Goal: Information Seeking & Learning: Learn about a topic

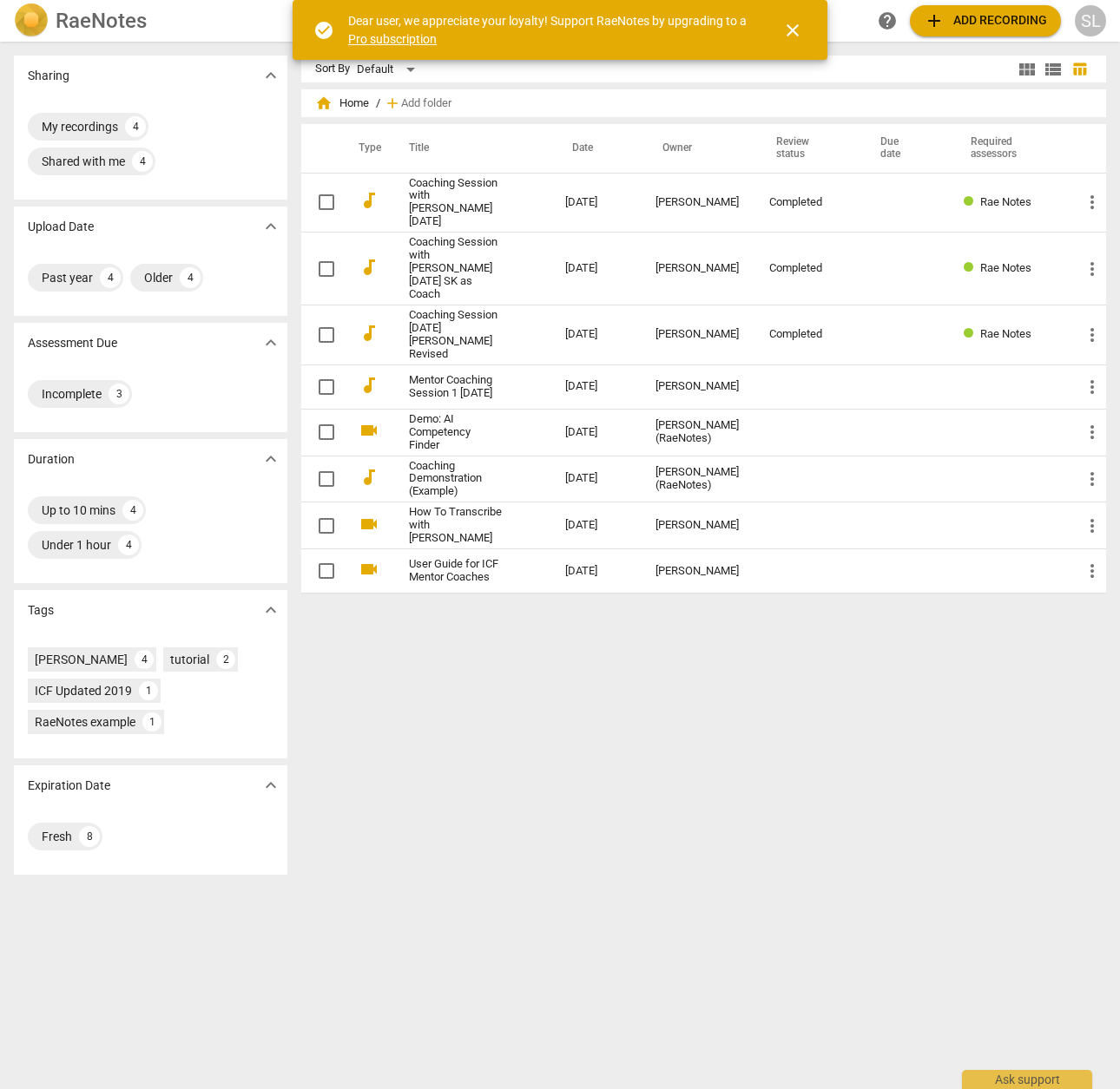
click at [793, 30] on span "close" at bounding box center [793, 31] width 21 height 21
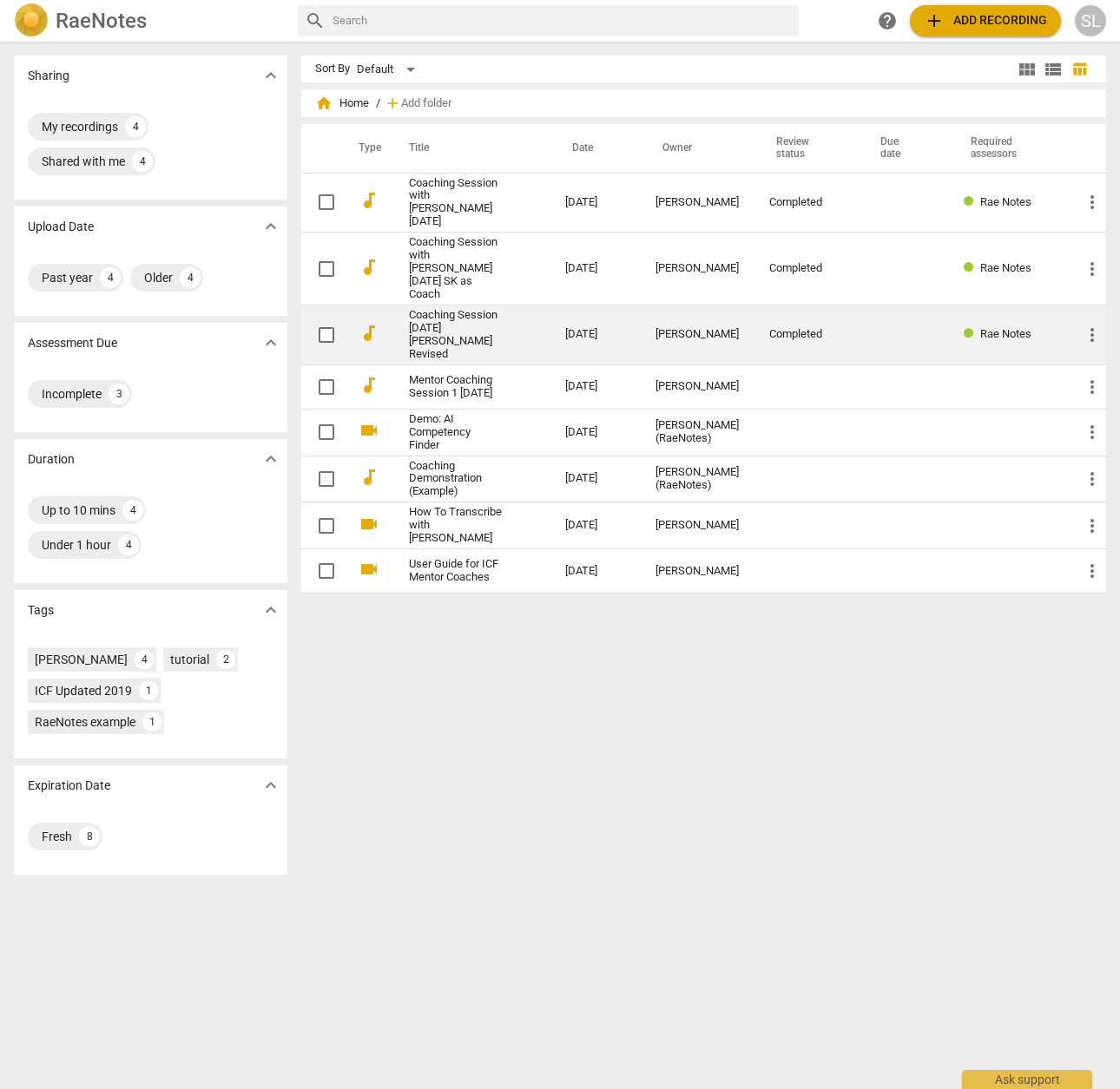
click at [441, 309] on link "Coaching Session [DATE] [PERSON_NAME] Revised" at bounding box center [456, 334] width 94 height 52
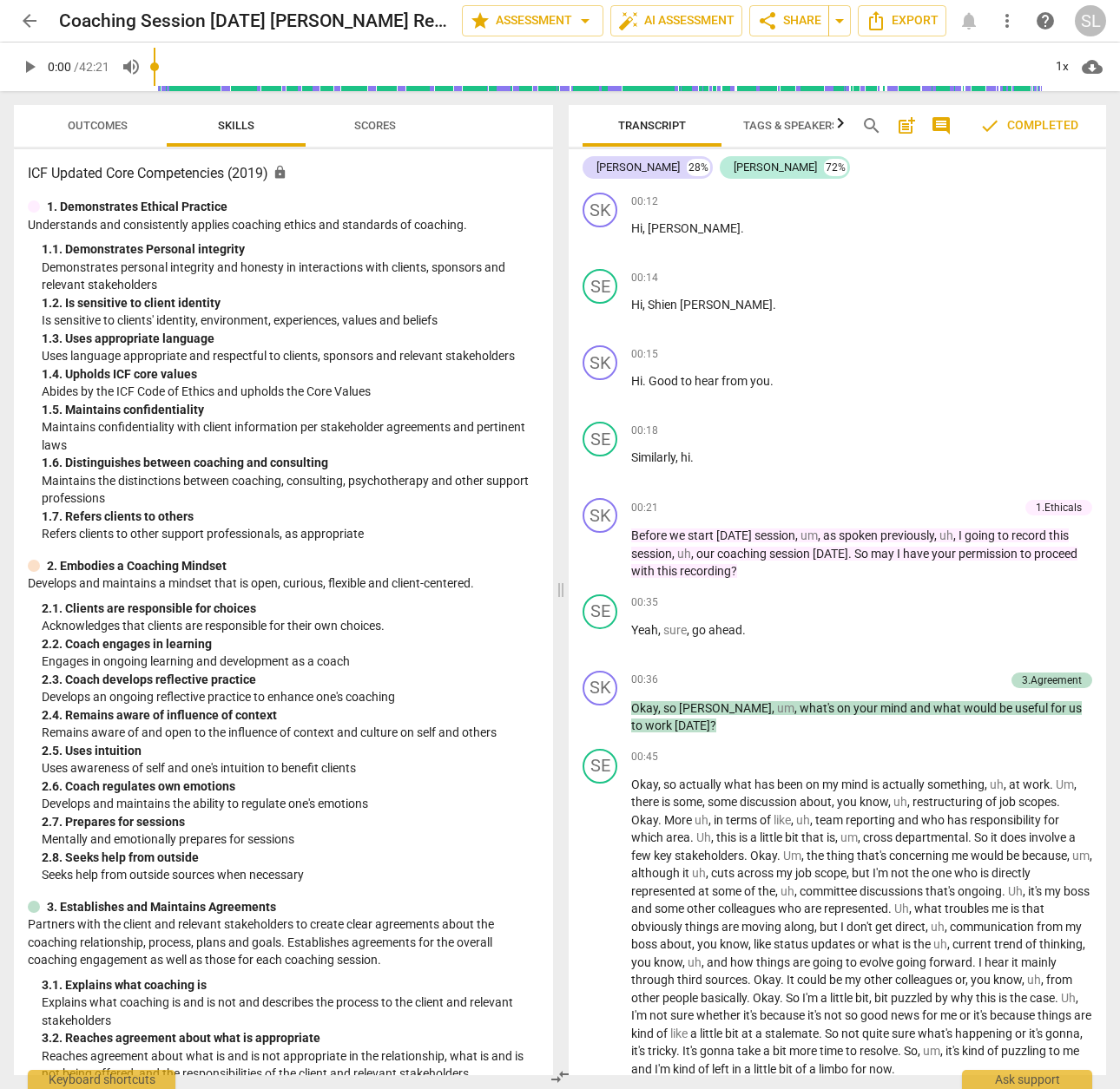
click at [27, 27] on span "arrow_back" at bounding box center [30, 21] width 21 height 21
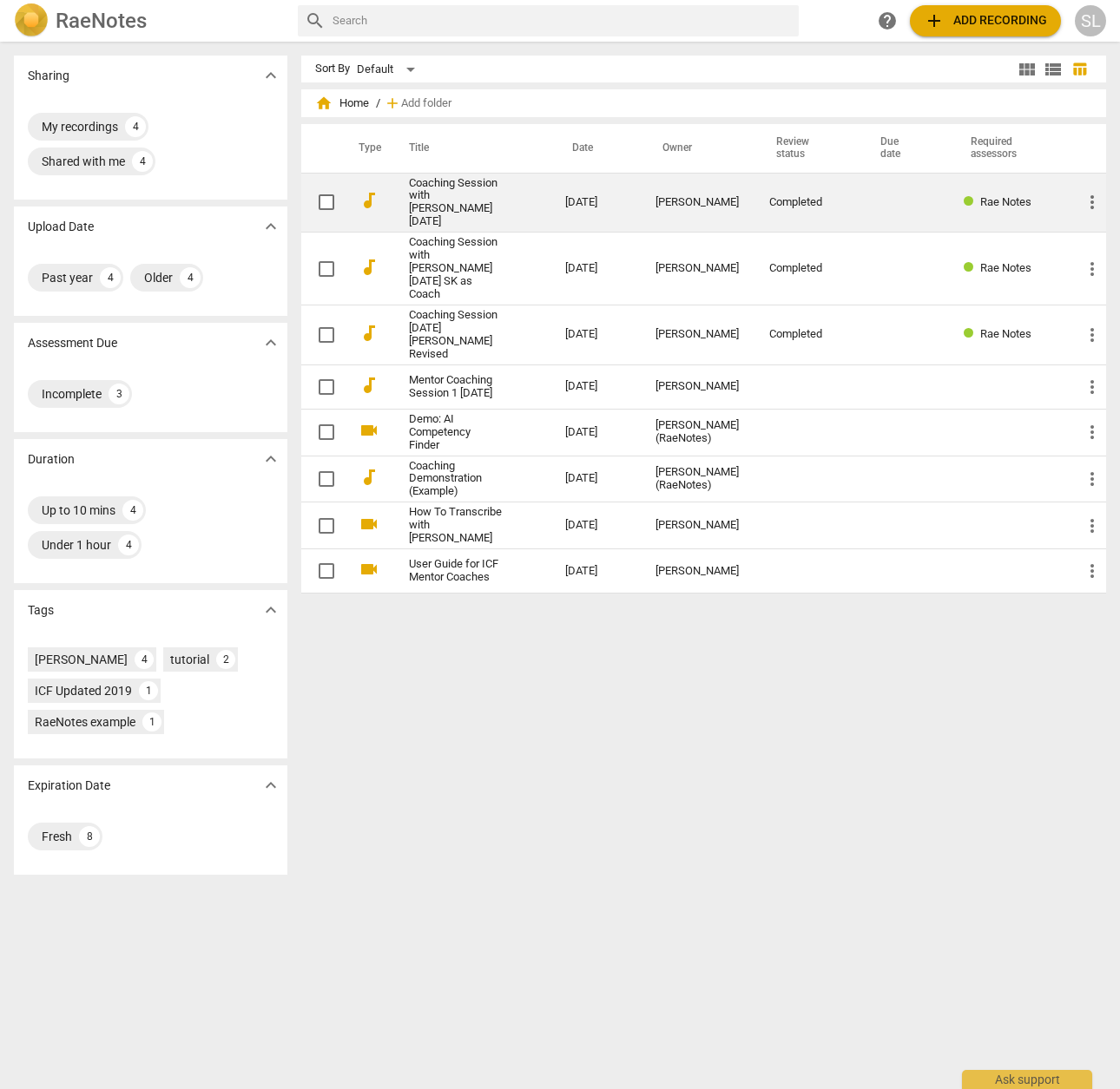
click at [433, 185] on link "Coaching Session with [PERSON_NAME] [DATE]" at bounding box center [456, 202] width 94 height 52
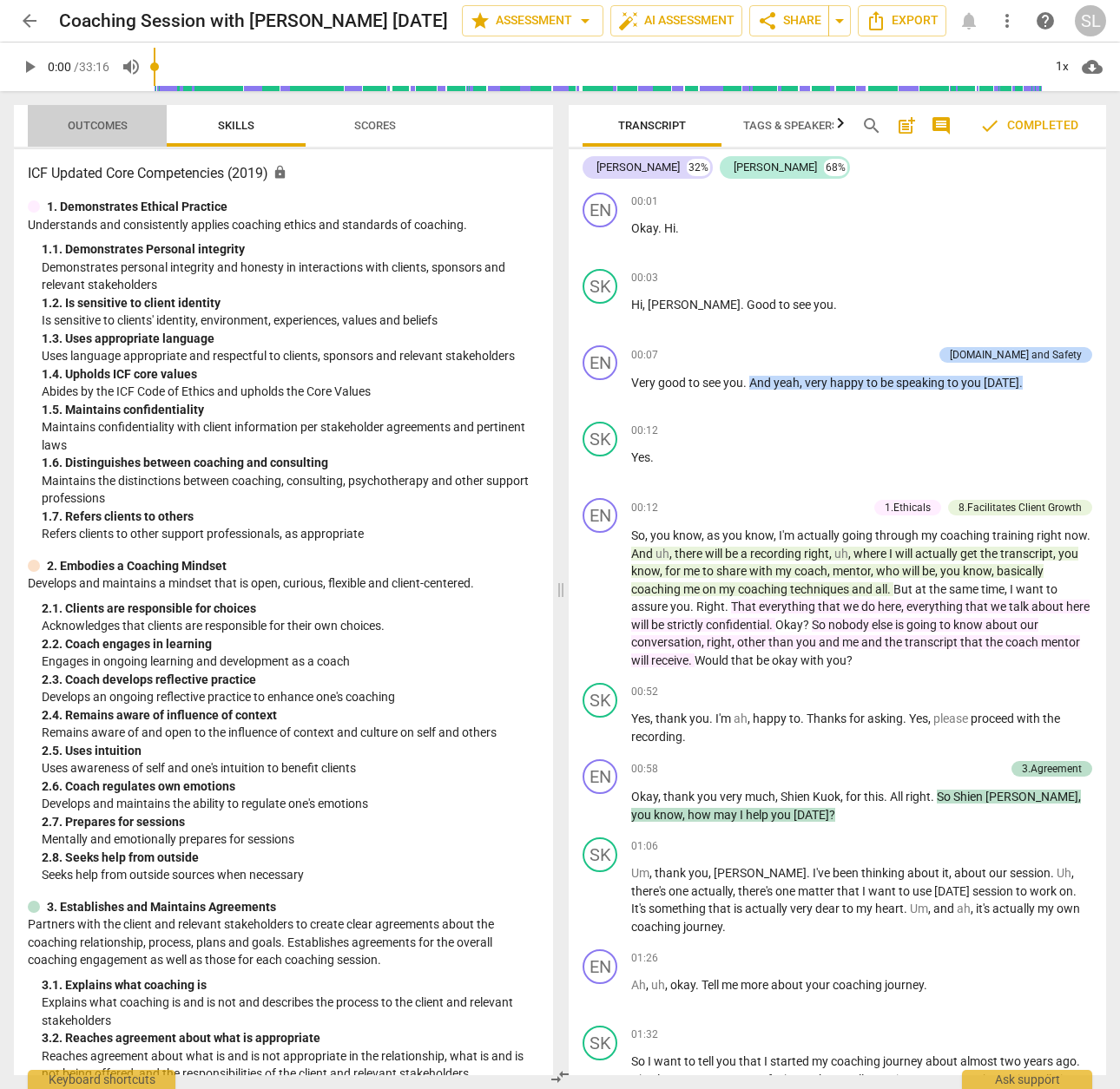
click at [66, 124] on span "Outcomes" at bounding box center [97, 126] width 101 height 24
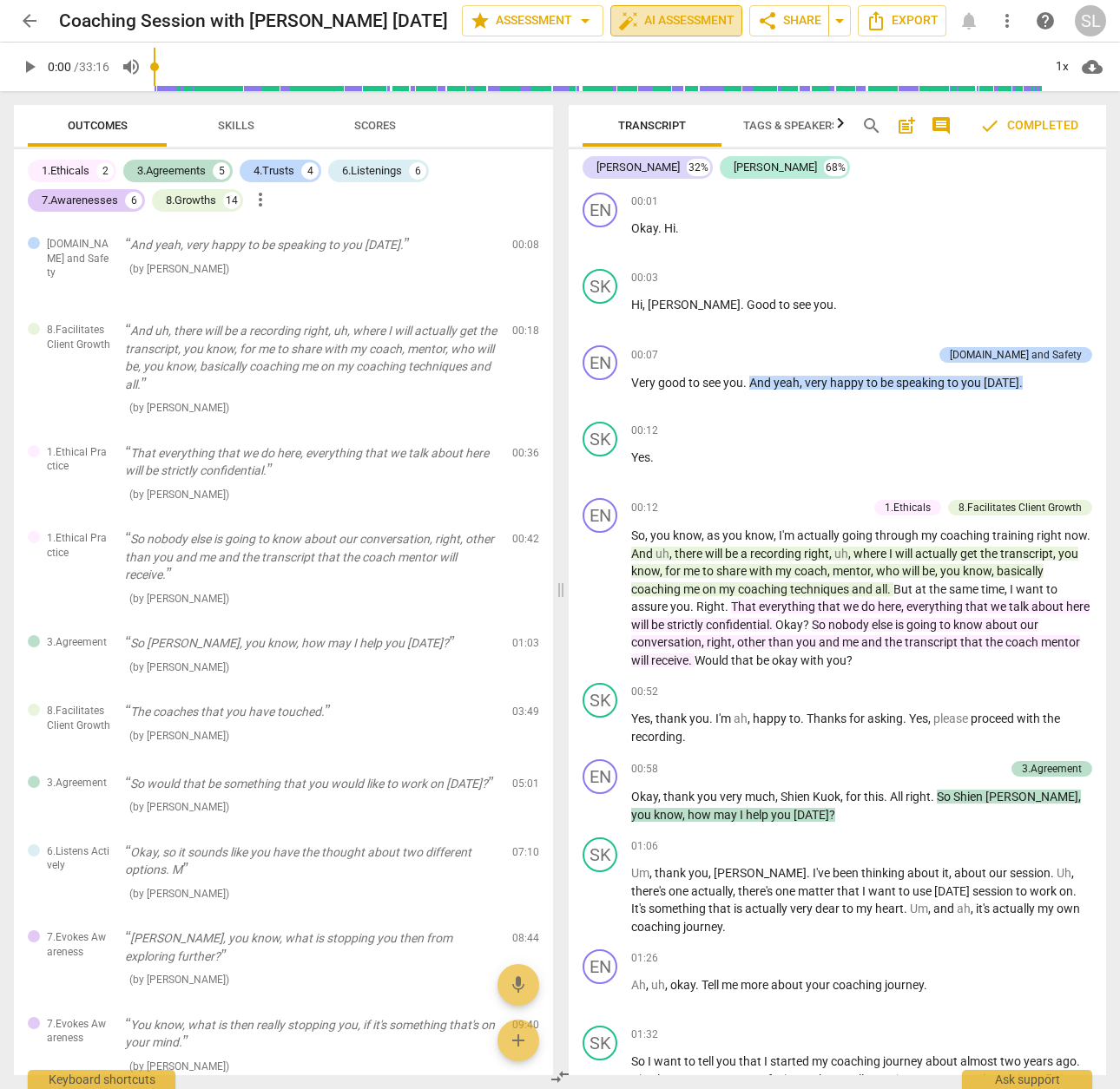
click at [643, 25] on span "auto_fix_high AI Assessment" at bounding box center [677, 21] width 116 height 21
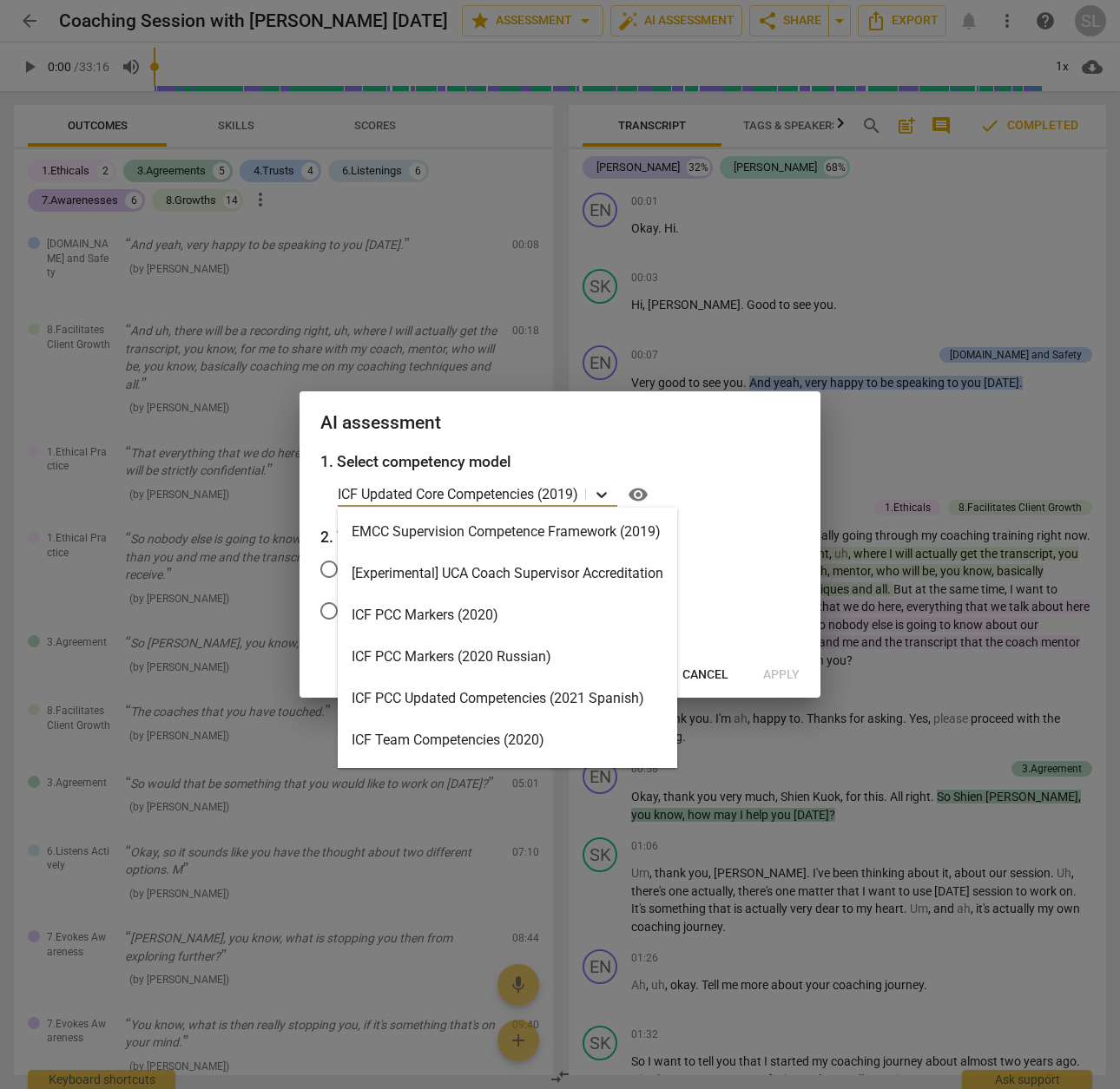
click at [601, 489] on icon at bounding box center [602, 495] width 18 height 18
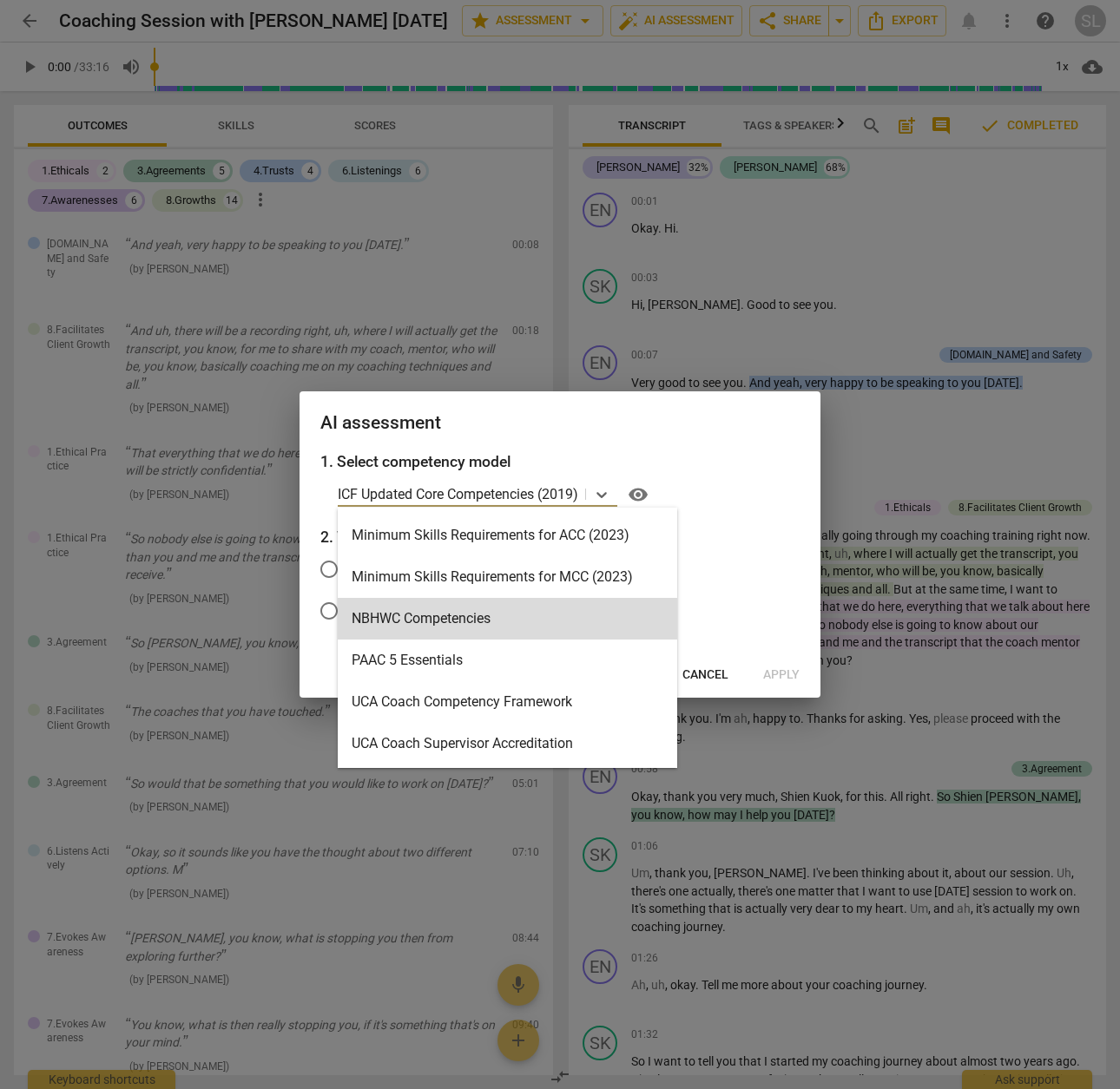
click at [800, 572] on div "1. Select competency model NBHWC Competencies, 13 of 16. 16 results available. …" at bounding box center [560, 552] width 521 height 202
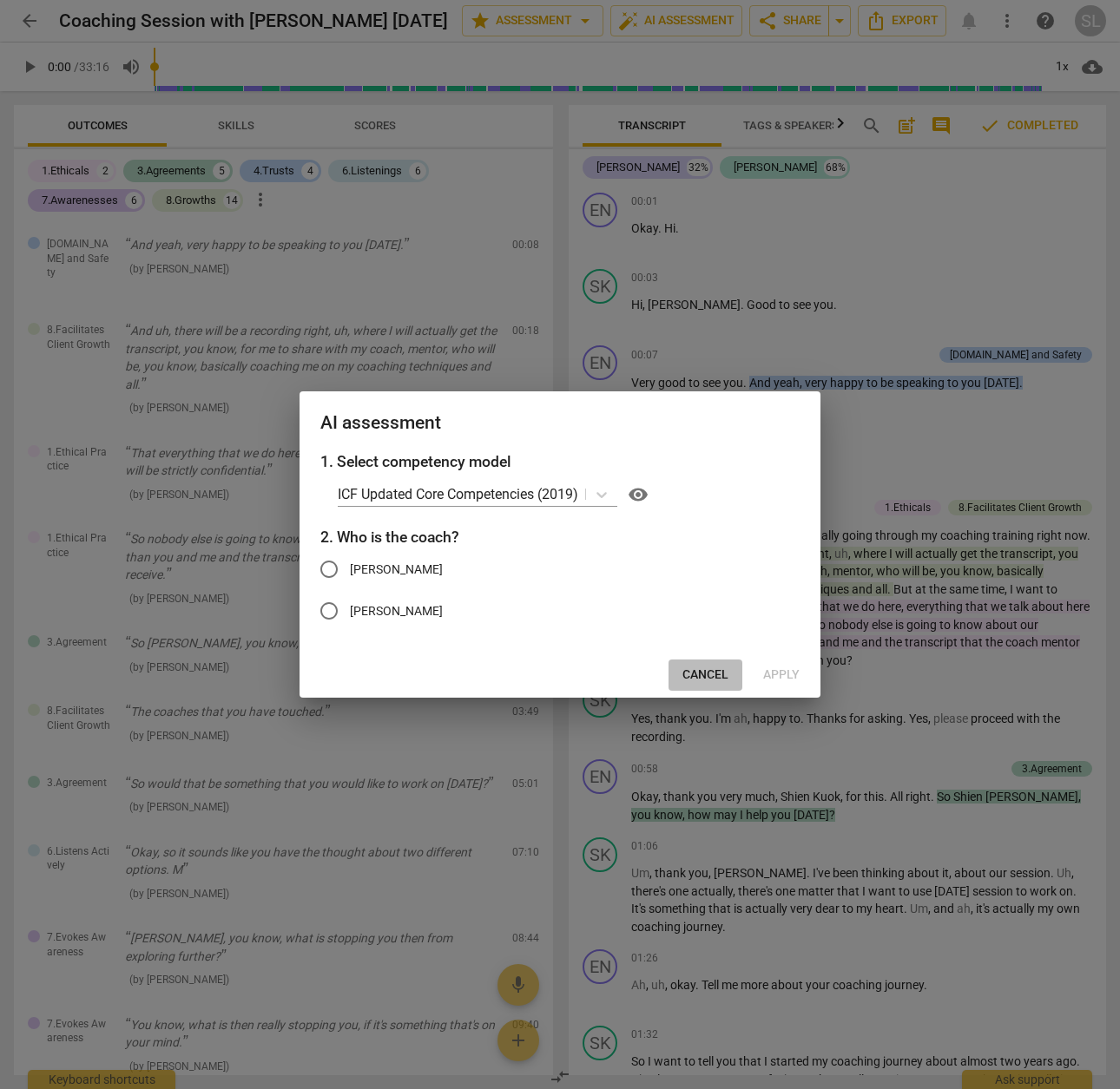
click at [714, 676] on span "Cancel" at bounding box center [706, 676] width 46 height 18
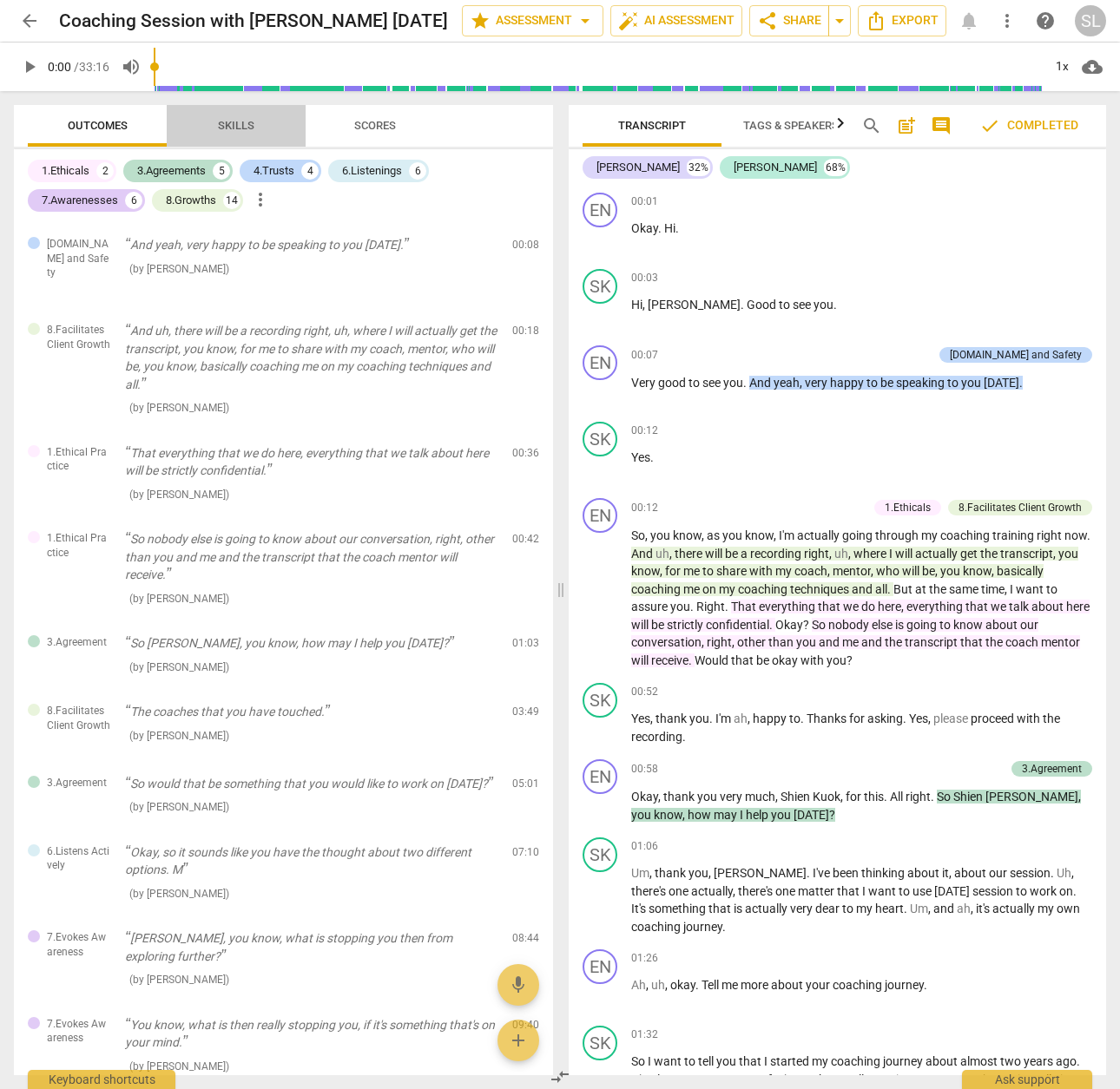
click at [242, 135] on span "Skills" at bounding box center [236, 126] width 78 height 24
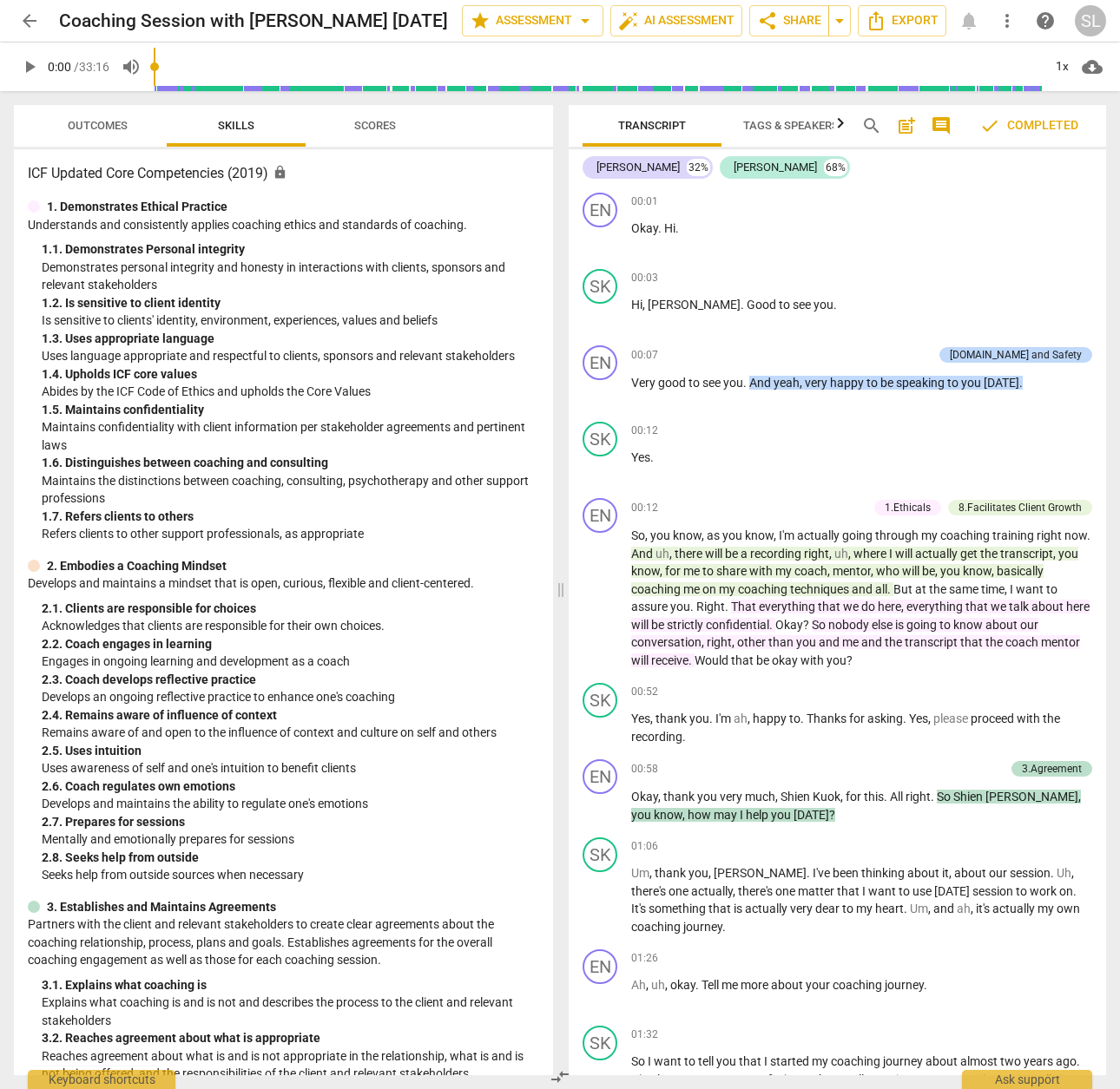
click at [398, 127] on span "Scores" at bounding box center [375, 126] width 84 height 24
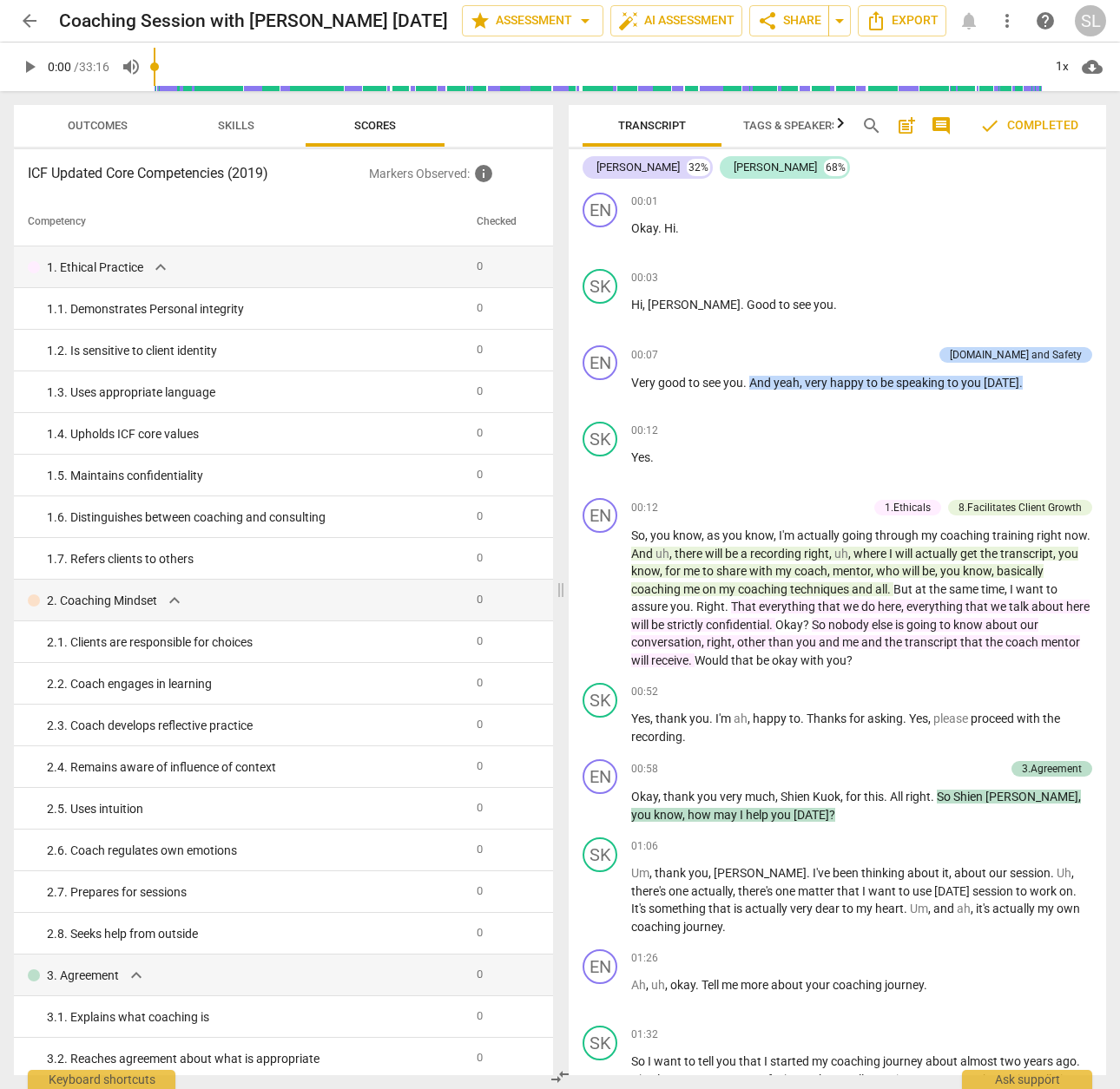
click at [253, 110] on button "Skills" at bounding box center [236, 125] width 139 height 41
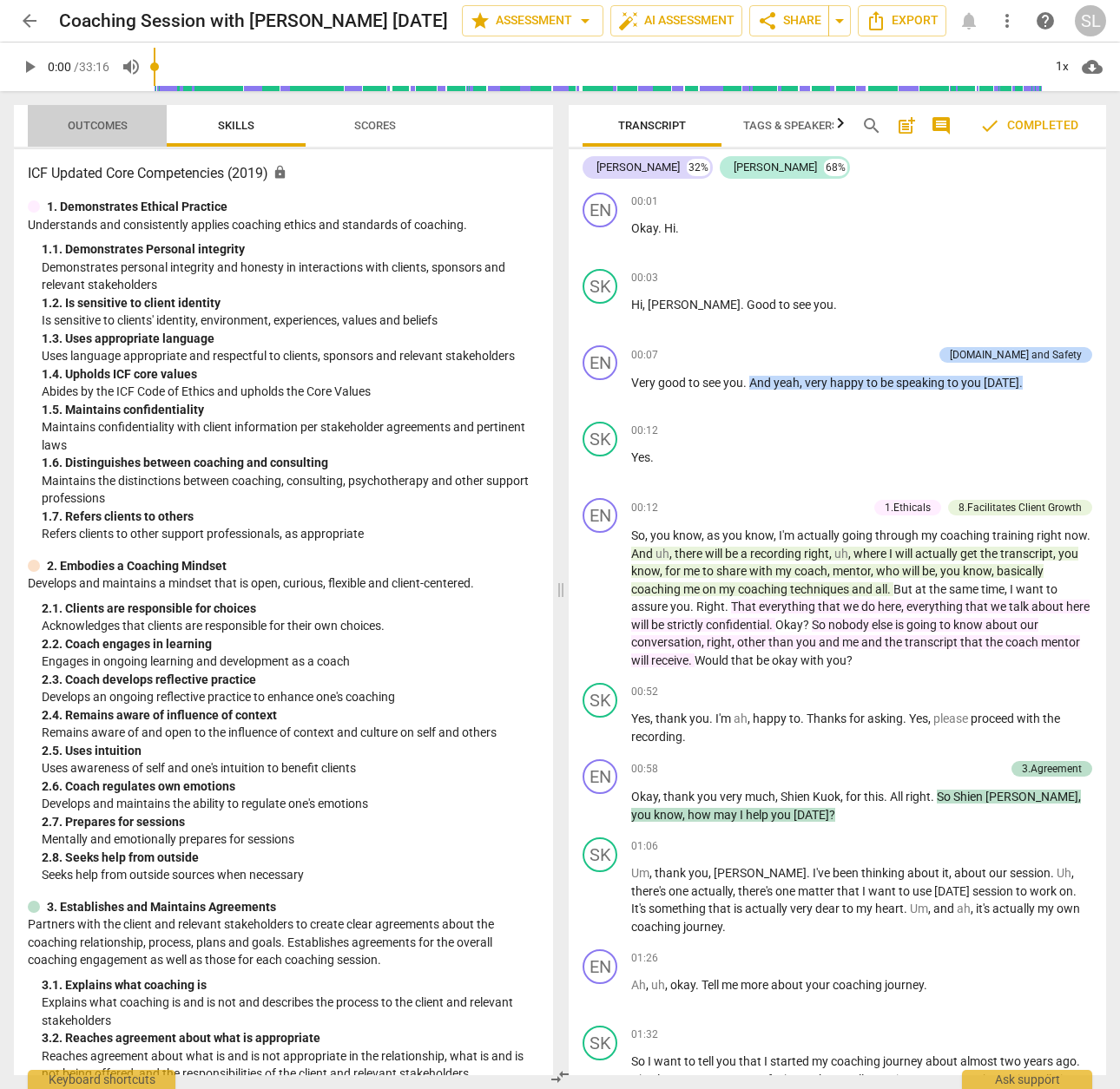
click at [101, 125] on span "Outcomes" at bounding box center [98, 125] width 60 height 13
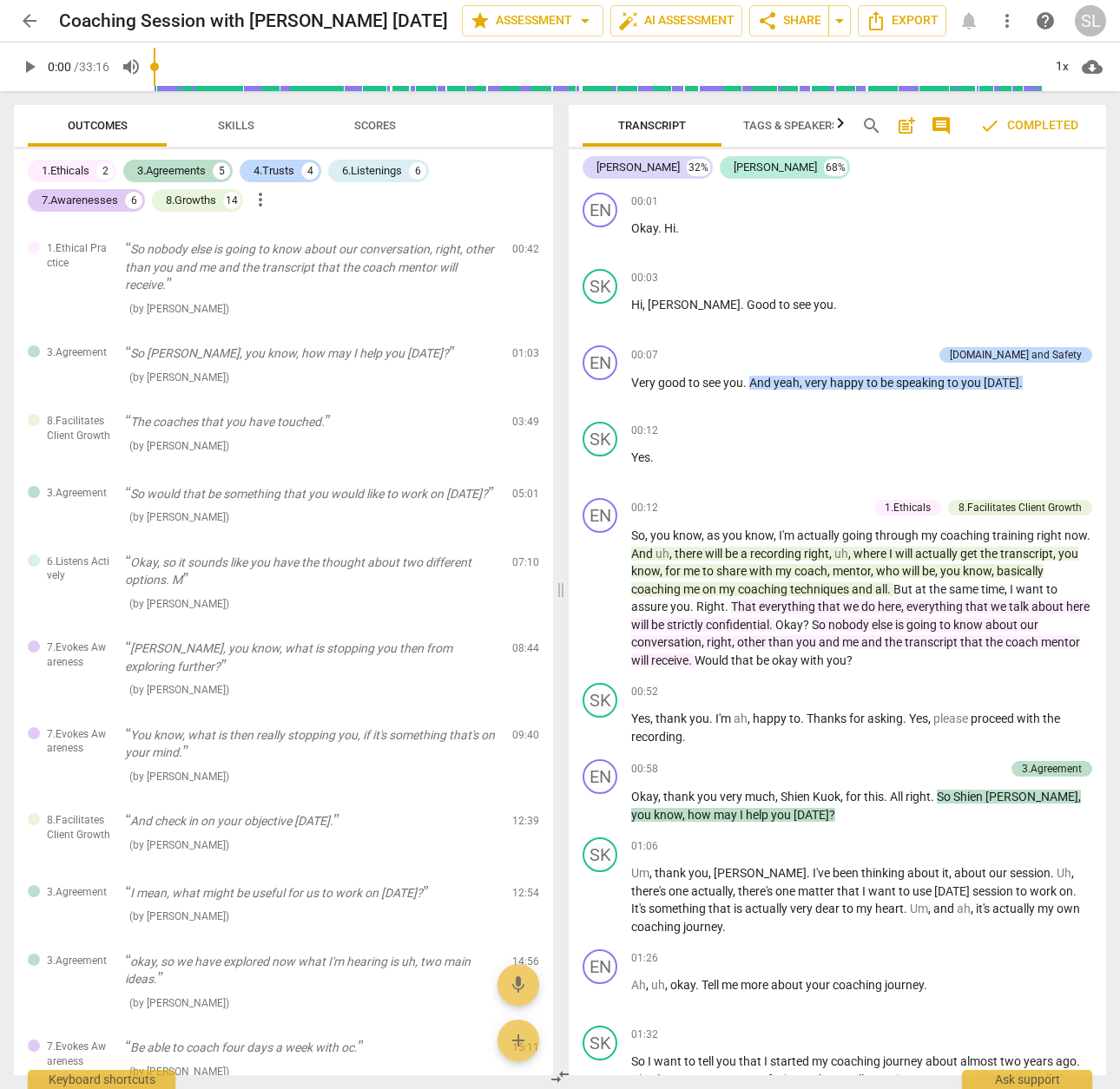
scroll to position [0, 0]
